Goal: Go to known website: Go to known website

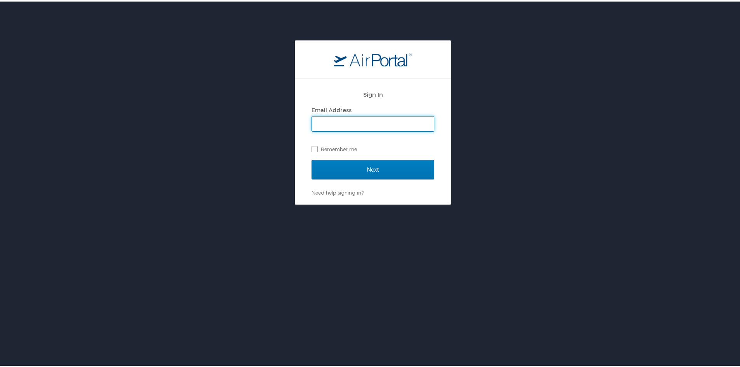
click at [354, 125] on input "Email Address" at bounding box center [373, 122] width 122 height 15
type input "[PERSON_NAME][EMAIL_ADDRESS][PERSON_NAME][DOMAIN_NAME]"
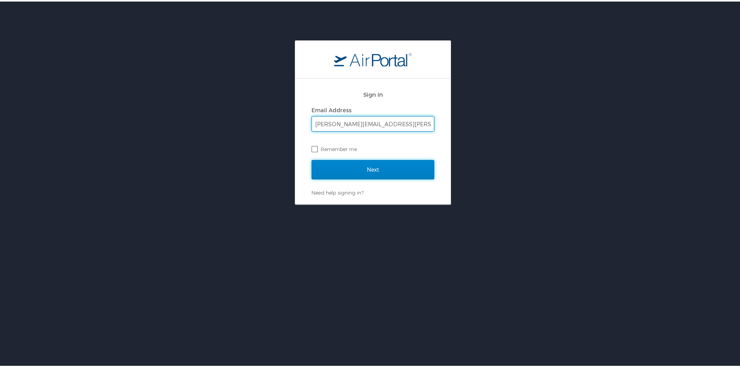
click at [348, 164] on input "Next" at bounding box center [372, 167] width 123 height 19
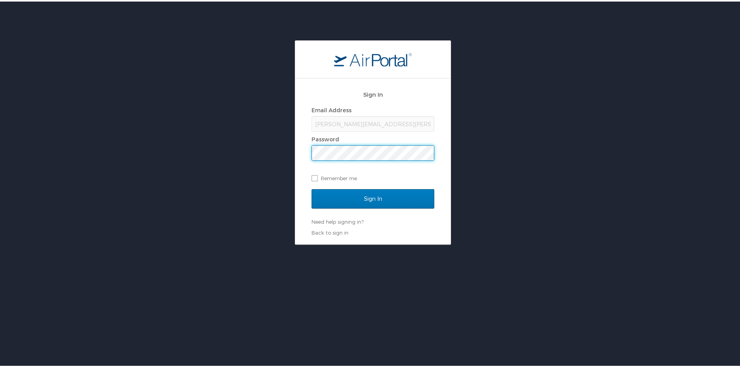
click at [311, 188] on input "Sign In" at bounding box center [372, 197] width 123 height 19
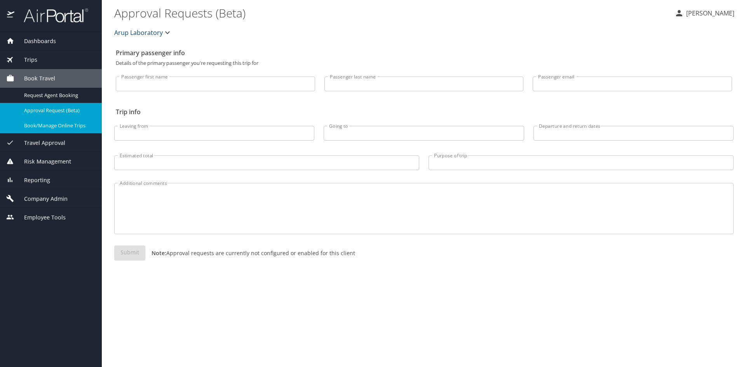
click at [47, 123] on span "Book/Manage Online Trips" at bounding box center [58, 125] width 68 height 7
